Goal: Transaction & Acquisition: Purchase product/service

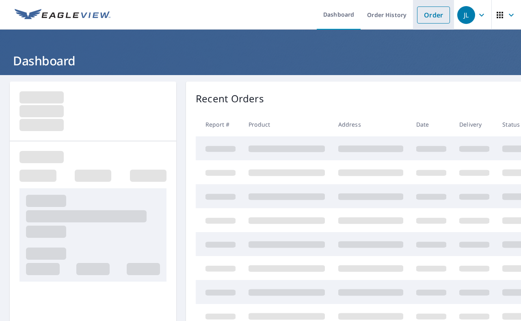
click at [441, 8] on link "Order" at bounding box center [433, 14] width 33 height 17
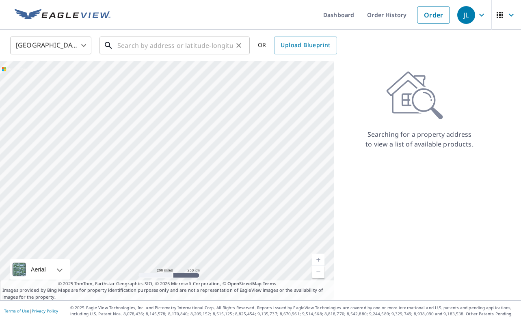
click at [166, 45] on input "text" at bounding box center [175, 45] width 116 height 23
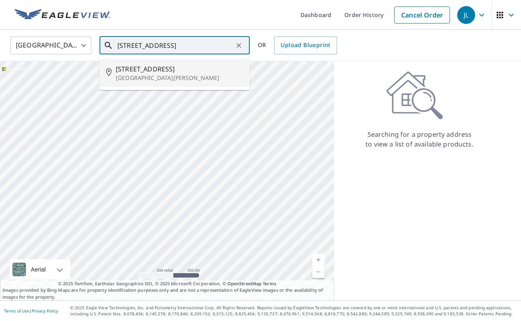
click at [134, 74] on p "[GEOGRAPHIC_DATA][PERSON_NAME]" at bounding box center [179, 78] width 127 height 8
type input "[STREET_ADDRESS][PERSON_NAME]"
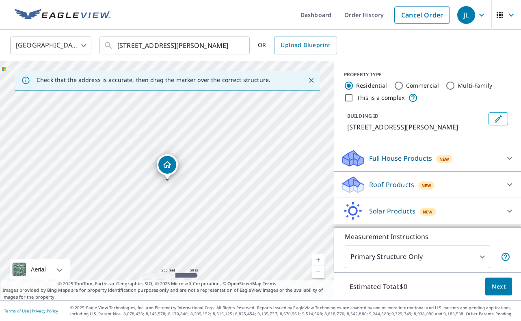
click at [398, 191] on div "Roof Products New" at bounding box center [419, 184] width 159 height 19
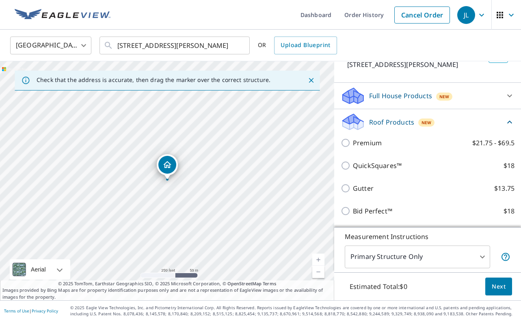
scroll to position [64, 0]
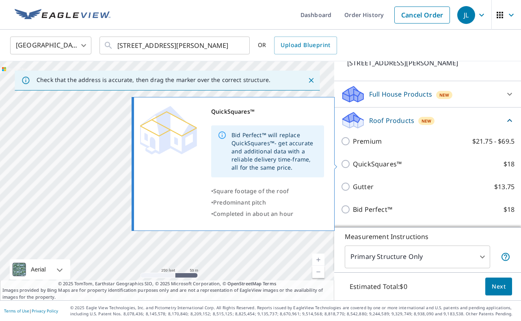
click at [372, 163] on p "QuickSquares™" at bounding box center [377, 164] width 49 height 10
click at [353, 163] on input "QuickSquares™ $18" at bounding box center [346, 164] width 12 height 10
checkbox input "true"
type input "1"
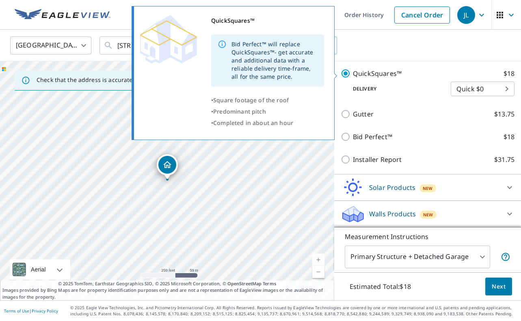
scroll to position [167, 0]
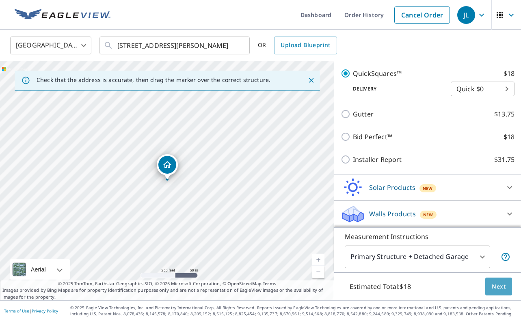
click at [500, 287] on span "Next" at bounding box center [498, 287] width 14 height 10
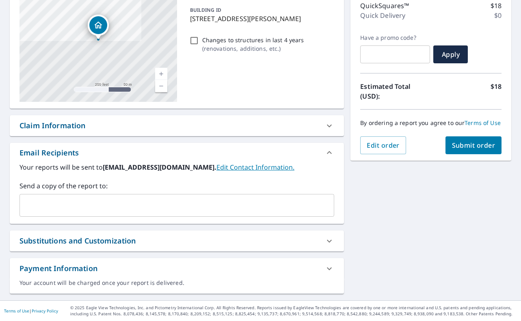
scroll to position [108, 0]
click at [115, 199] on input "text" at bounding box center [170, 205] width 295 height 15
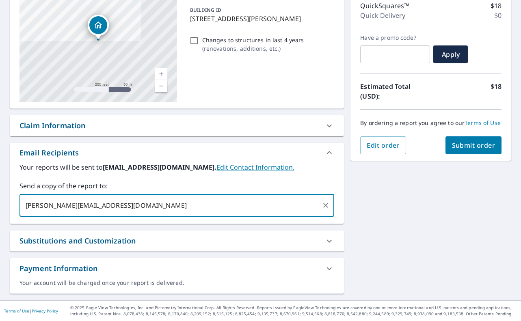
type input "[PERSON_NAME][EMAIL_ADDRESS][DOMAIN_NAME]"
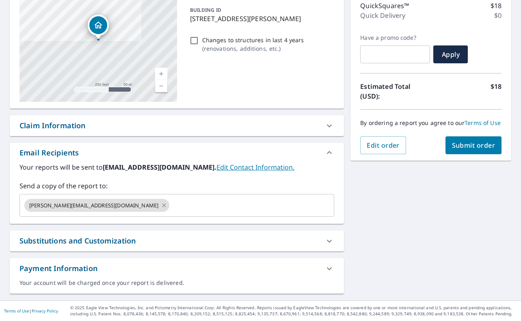
click at [403, 198] on div "[STREET_ADDRESS][PERSON_NAME] Aerial Road A standard road map Aerial A detailed…" at bounding box center [260, 133] width 521 height 333
click at [446, 146] on button "Submit order" at bounding box center [473, 145] width 56 height 18
checkbox input "true"
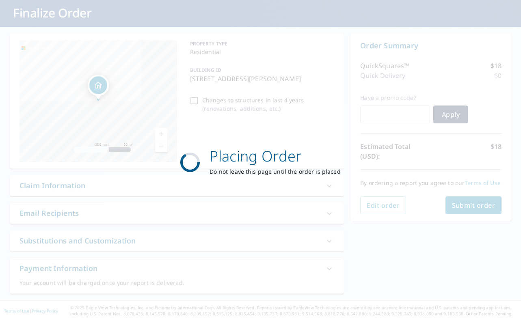
scroll to position [48, 0]
